Goal: Information Seeking & Learning: Learn about a topic

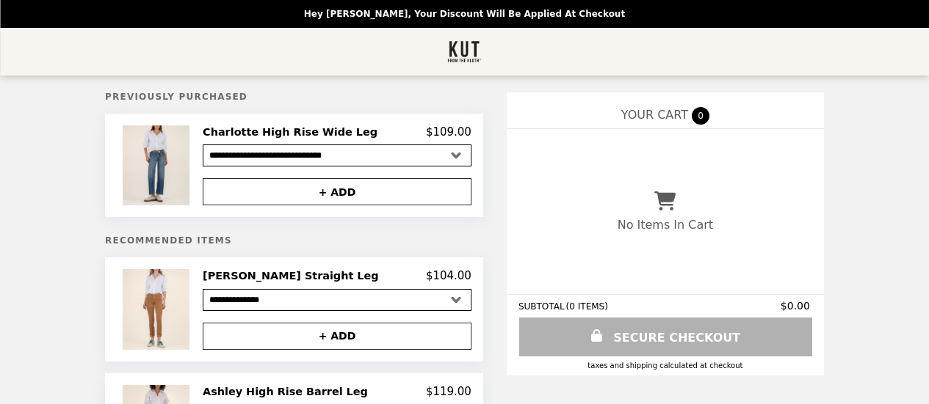
select select "**********"
select select "********"
select select "**********"
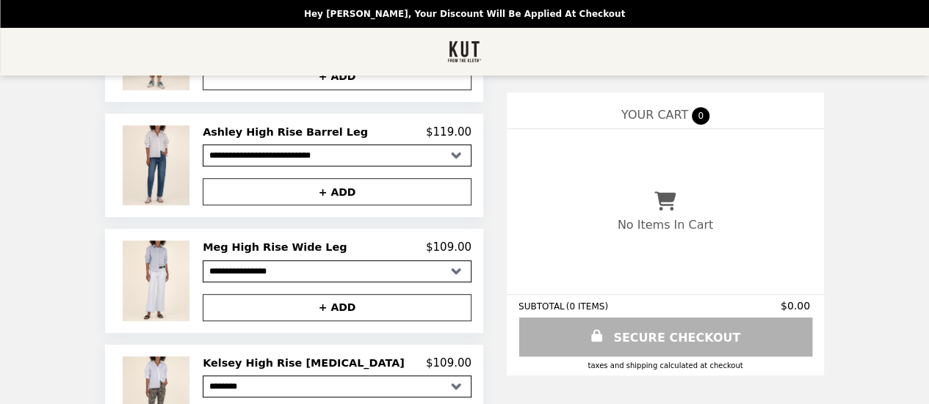
scroll to position [267, 0]
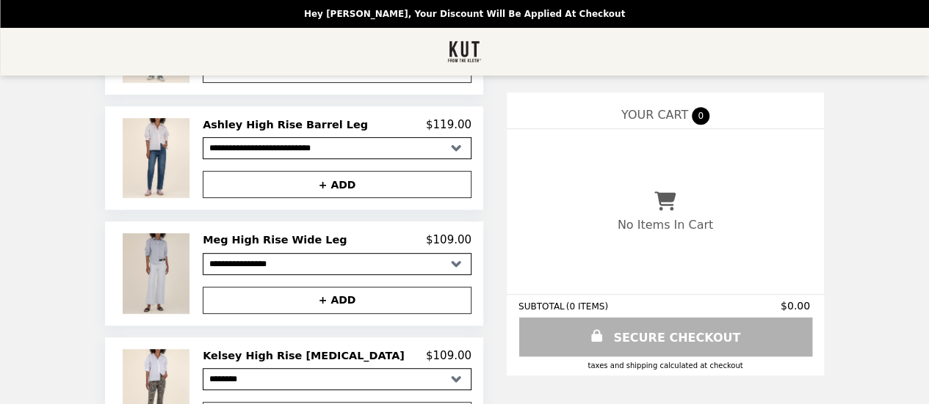
click at [193, 281] on img at bounding box center [158, 273] width 70 height 80
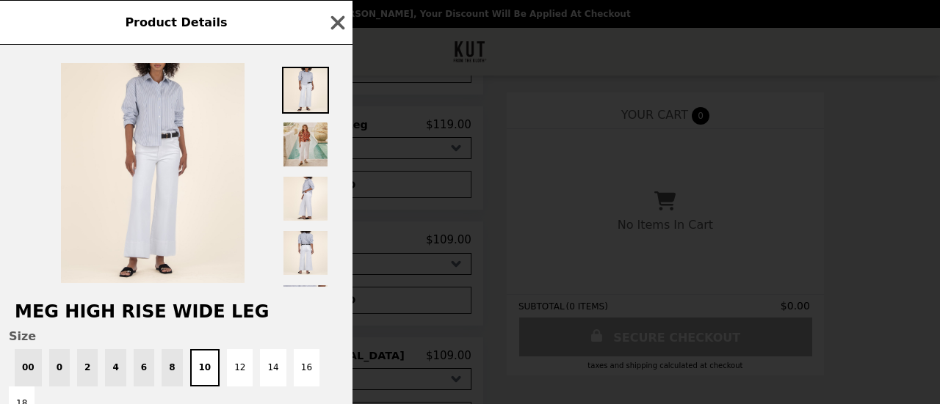
click at [316, 137] on img at bounding box center [305, 144] width 47 height 47
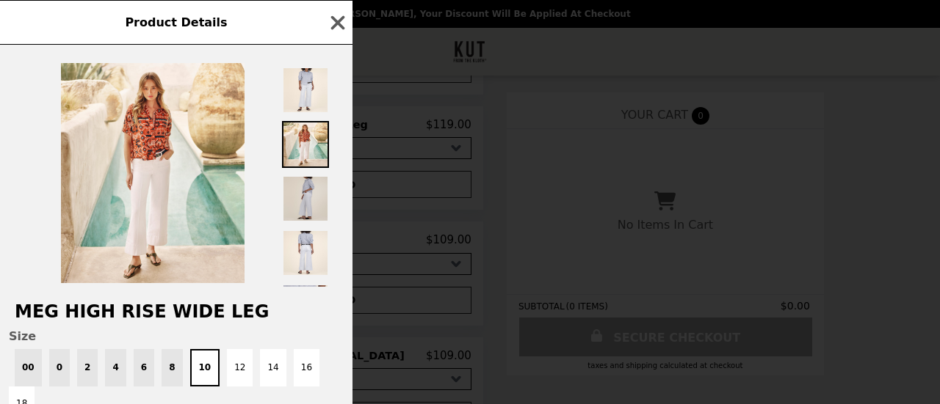
click at [301, 198] on img at bounding box center [305, 198] width 47 height 47
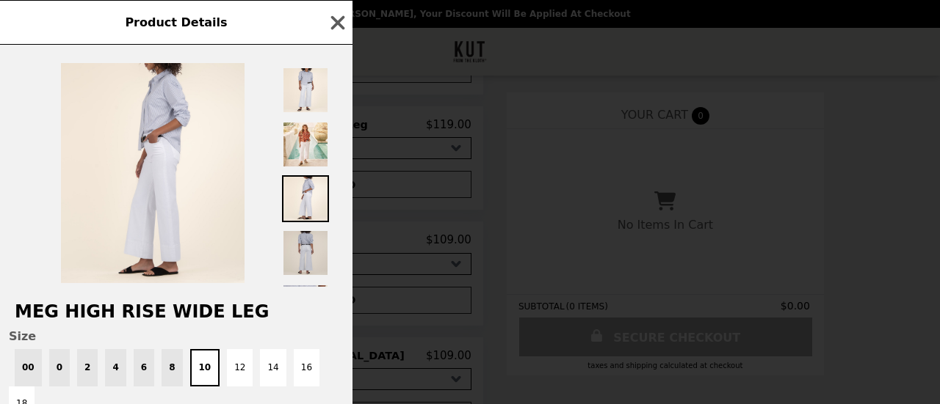
click at [300, 255] on img at bounding box center [305, 253] width 47 height 47
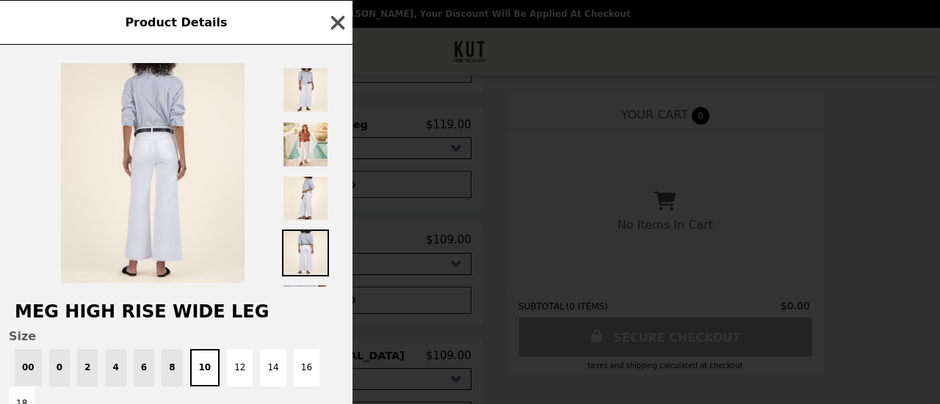
click at [341, 27] on icon "button" at bounding box center [338, 22] width 14 height 14
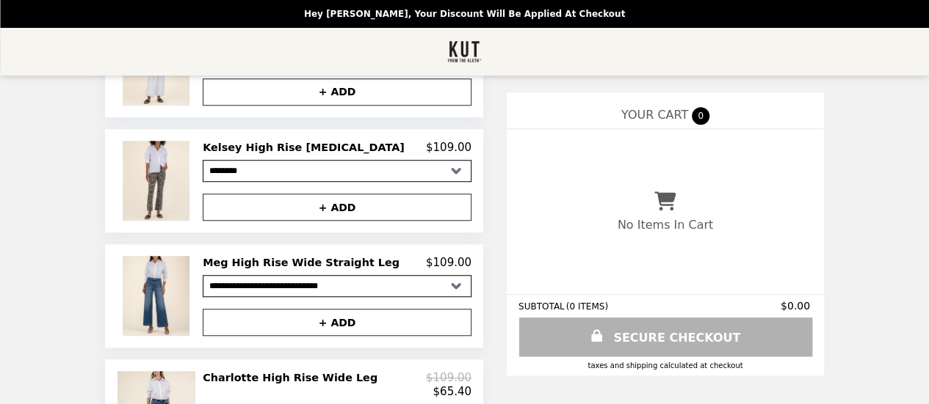
scroll to position [546, 0]
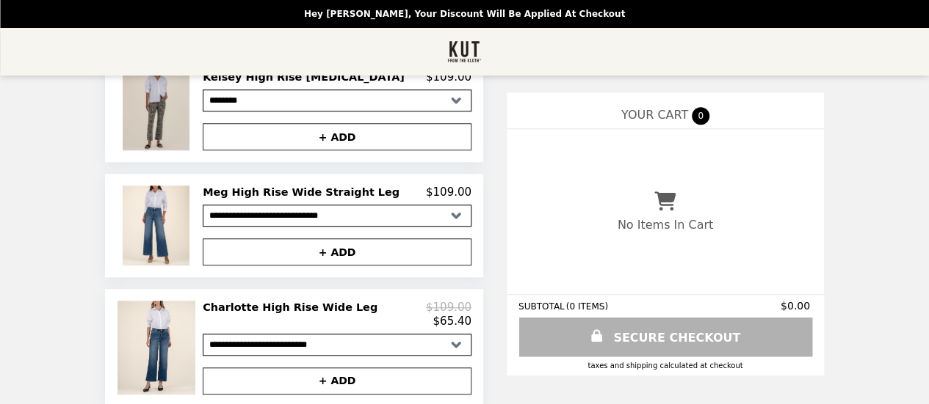
click at [193, 136] on img at bounding box center [158, 110] width 70 height 80
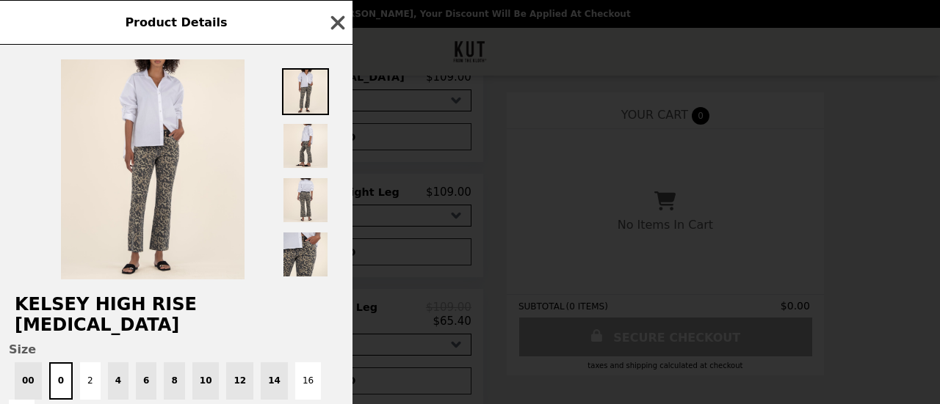
click at [336, 24] on icon "button" at bounding box center [338, 22] width 14 height 14
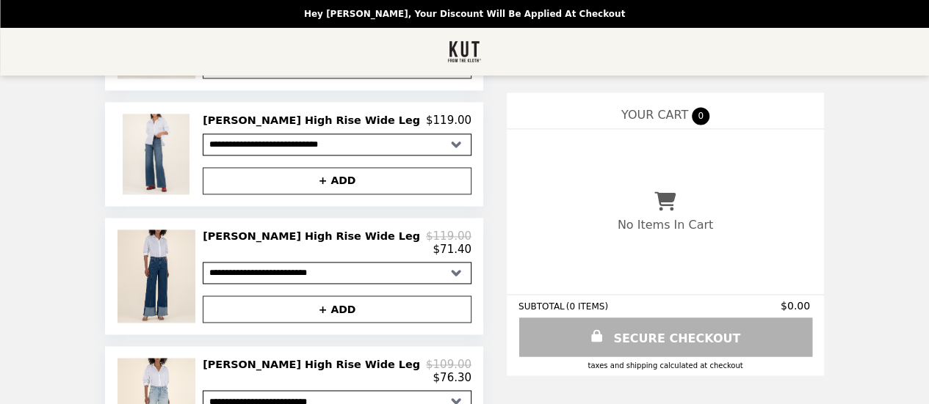
scroll to position [946, 0]
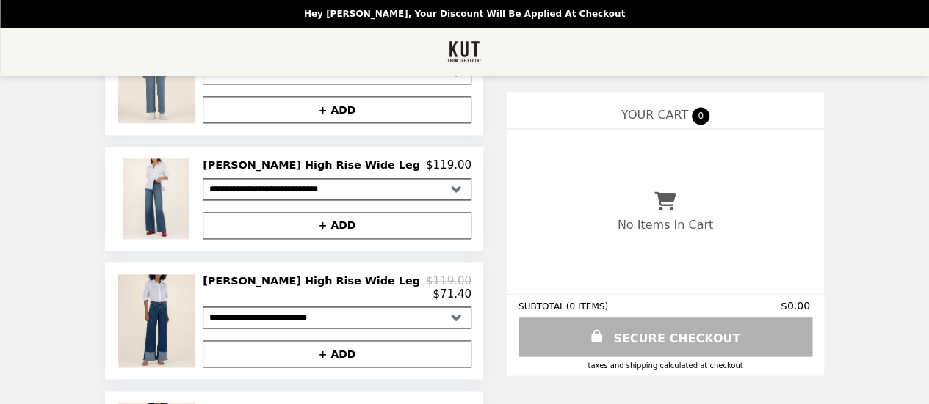
click at [373, 200] on select "**********" at bounding box center [337, 189] width 269 height 22
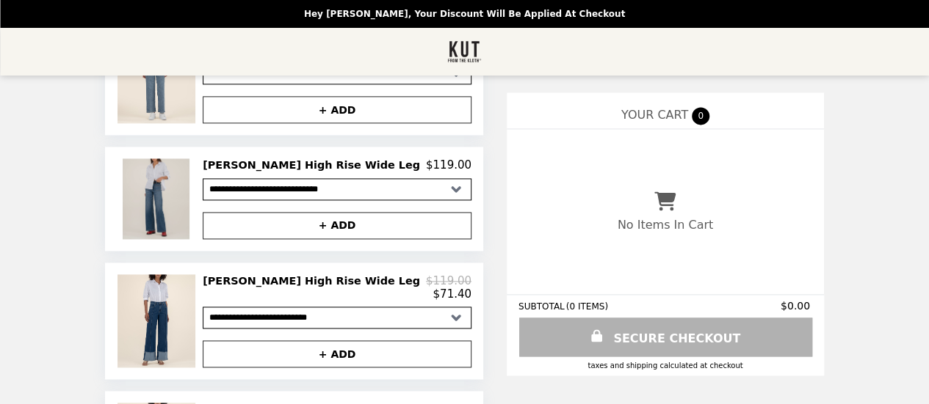
click at [161, 214] on img at bounding box center [158, 199] width 70 height 80
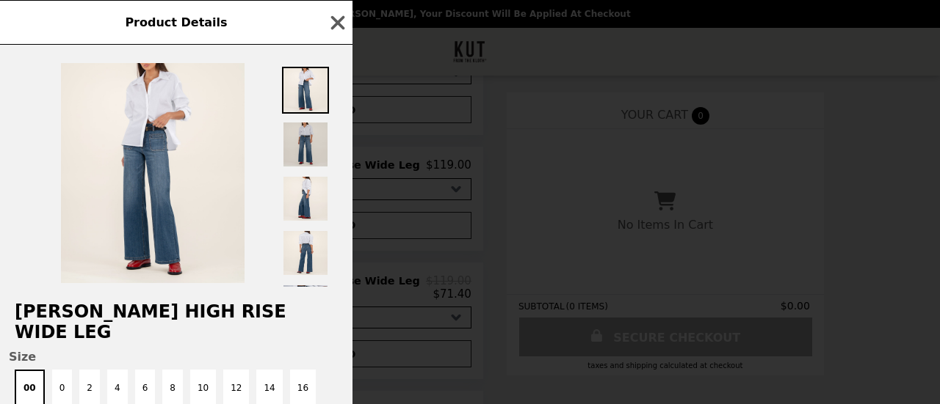
click at [300, 143] on img at bounding box center [305, 144] width 47 height 47
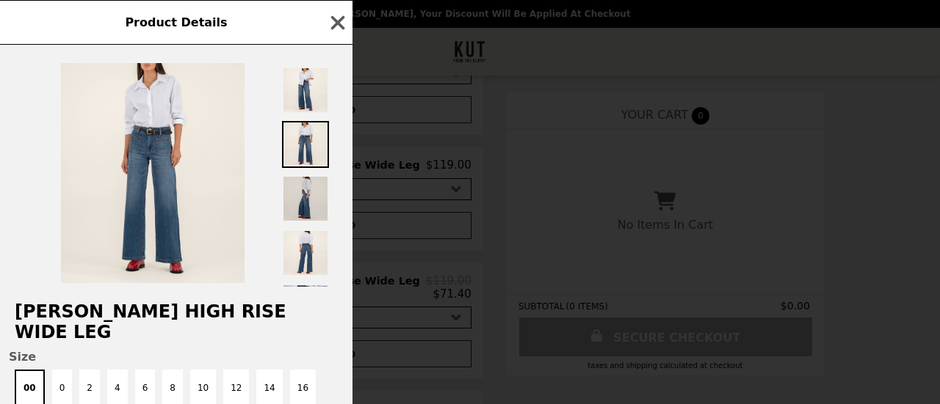
click at [302, 210] on img at bounding box center [305, 198] width 47 height 47
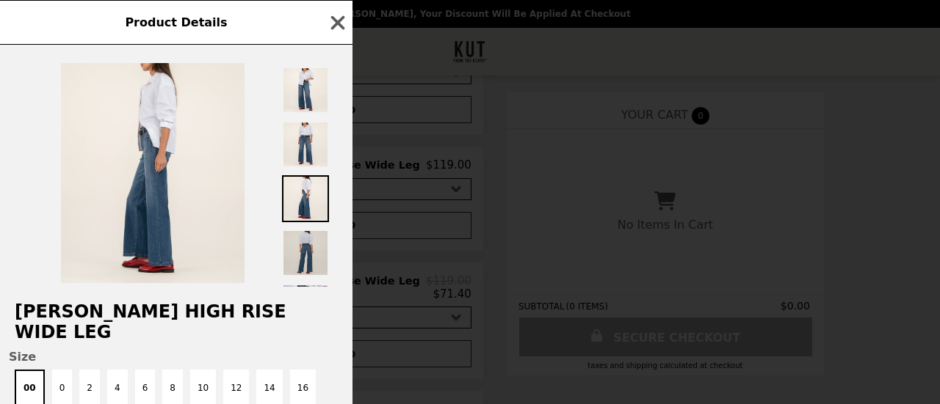
click at [306, 258] on img at bounding box center [305, 253] width 47 height 47
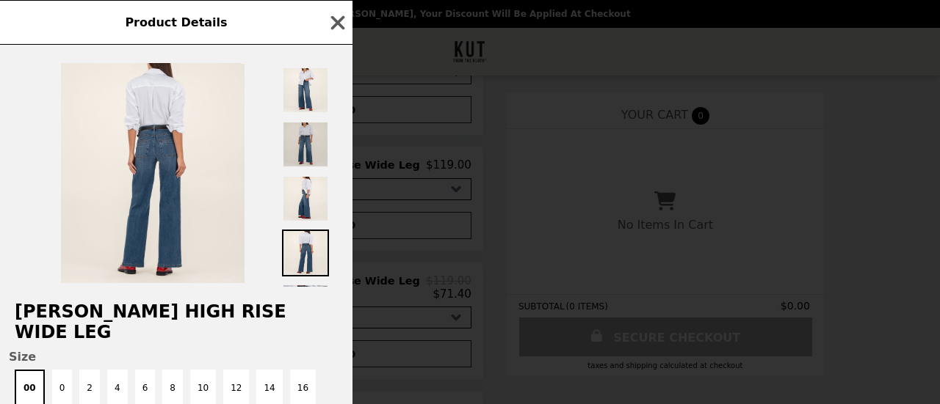
click at [296, 132] on img at bounding box center [305, 144] width 47 height 47
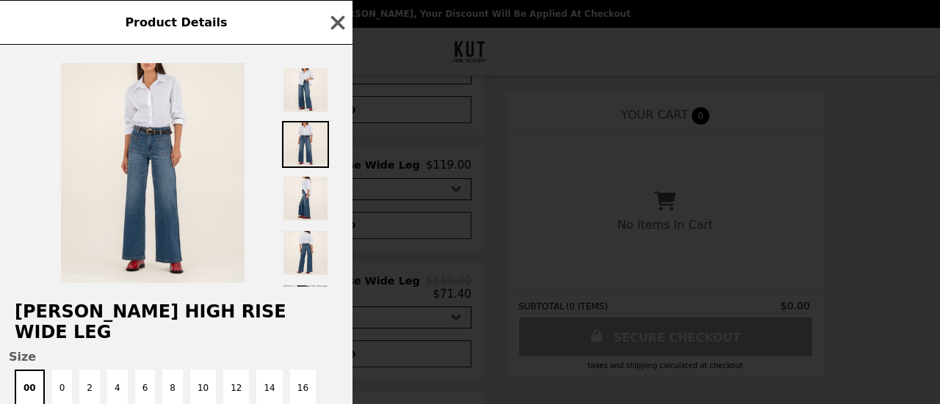
click at [308, 62] on div at bounding box center [305, 173] width 47 height 228
click at [307, 98] on img at bounding box center [305, 90] width 47 height 47
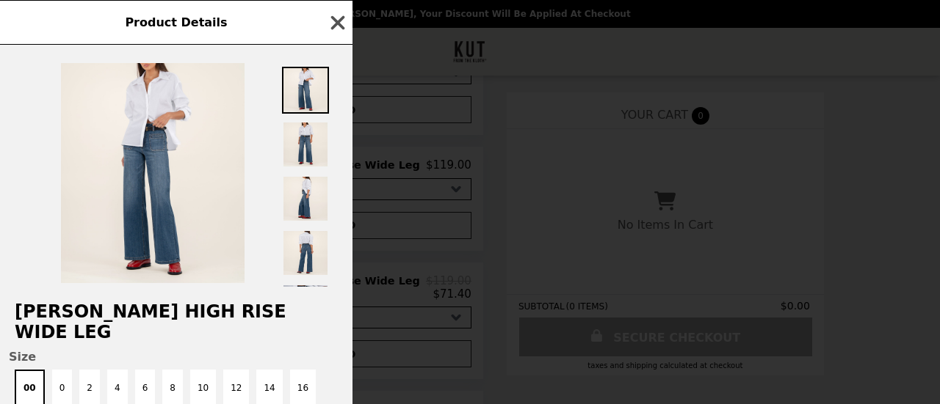
click at [341, 24] on icon "button" at bounding box center [338, 22] width 14 height 14
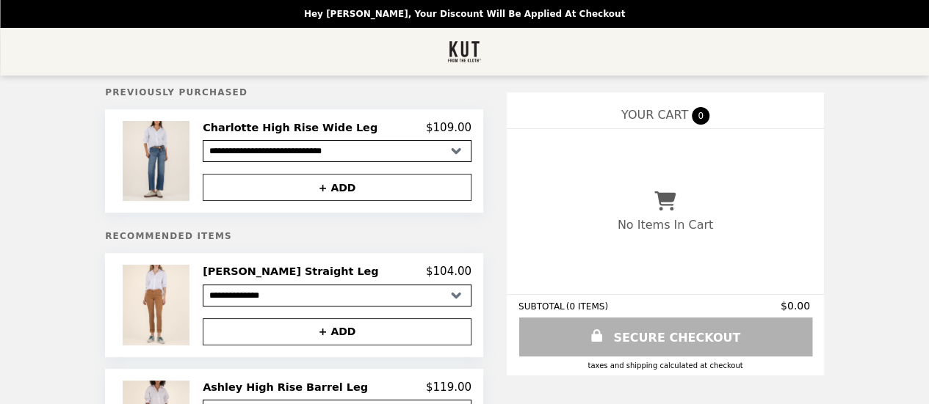
scroll to position [0, 0]
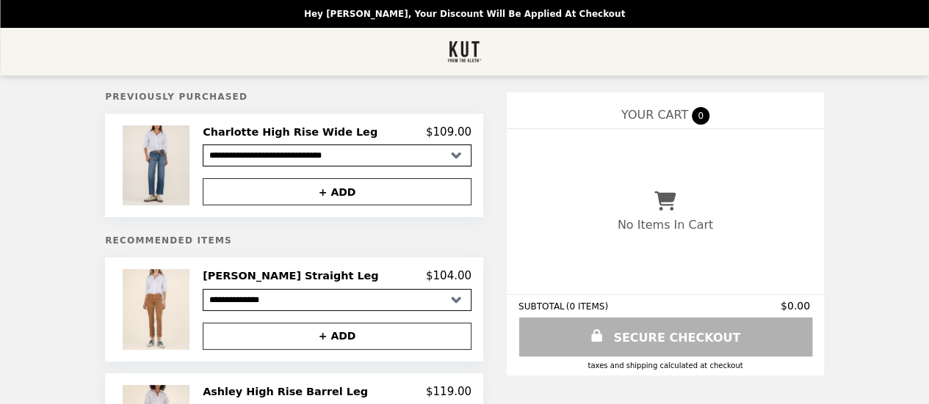
click at [471, 51] on img "Main" at bounding box center [464, 52] width 35 height 30
